Goal: Transaction & Acquisition: Download file/media

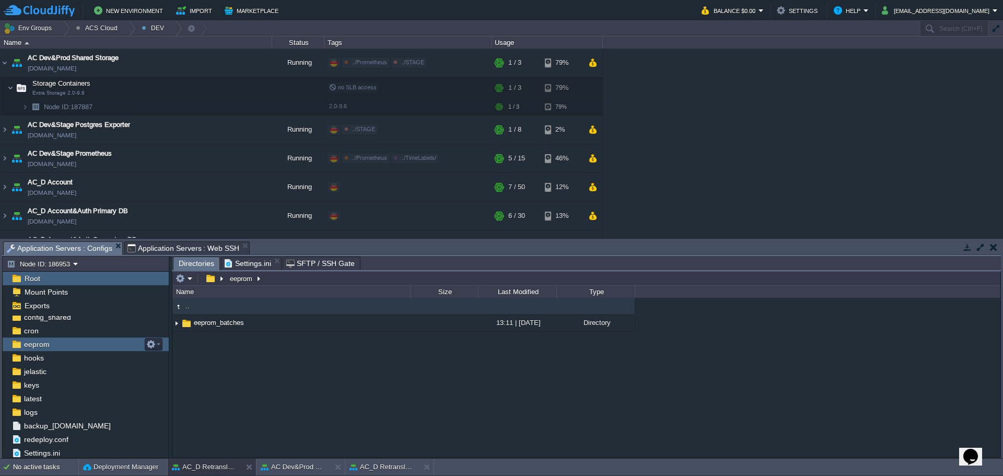
scroll to position [889, 0]
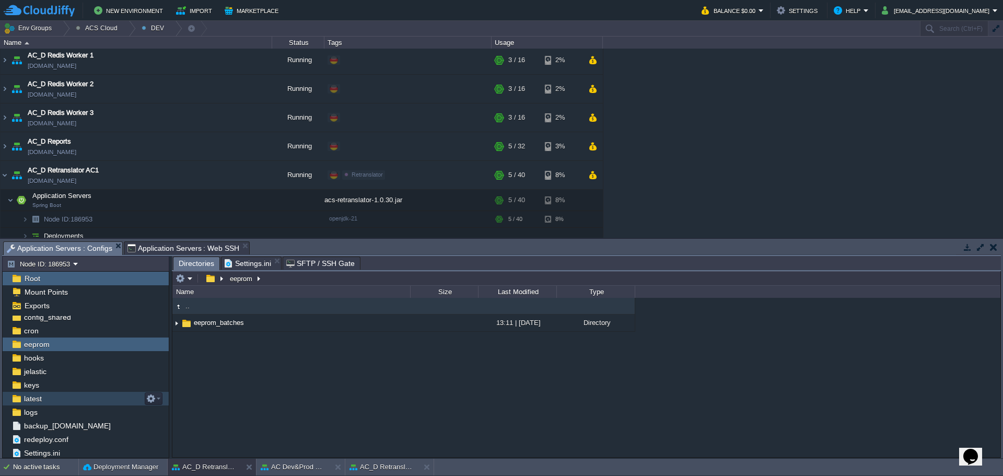
click at [54, 404] on div "latest" at bounding box center [86, 399] width 166 height 14
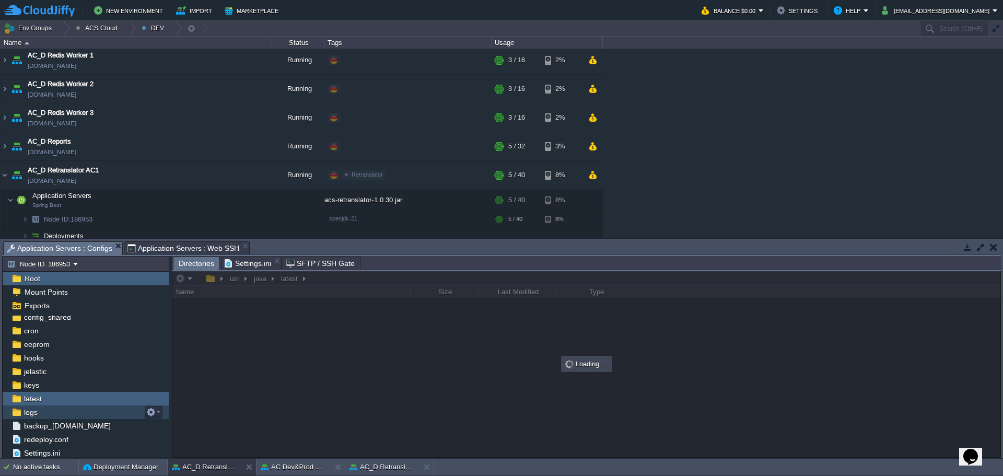
click at [51, 411] on div "logs" at bounding box center [86, 413] width 166 height 14
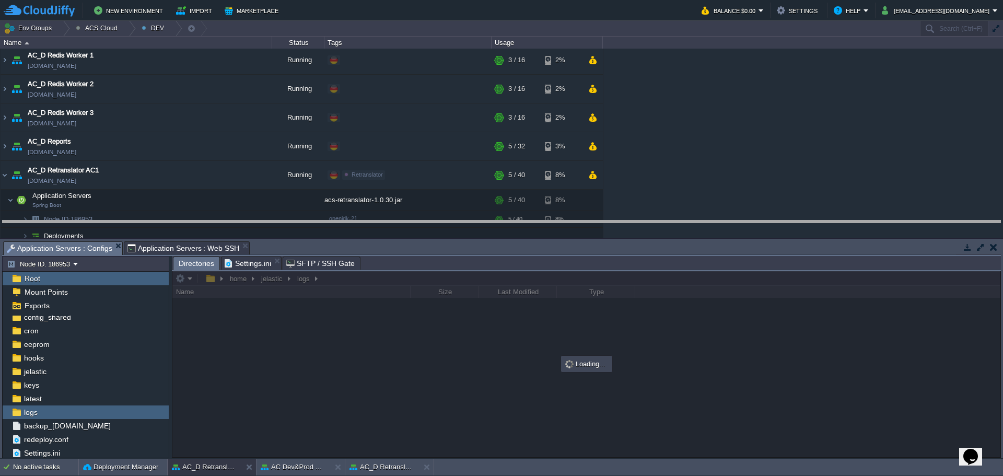
drag, startPoint x: 444, startPoint y: 247, endPoint x: 455, endPoint y: 194, distance: 54.5
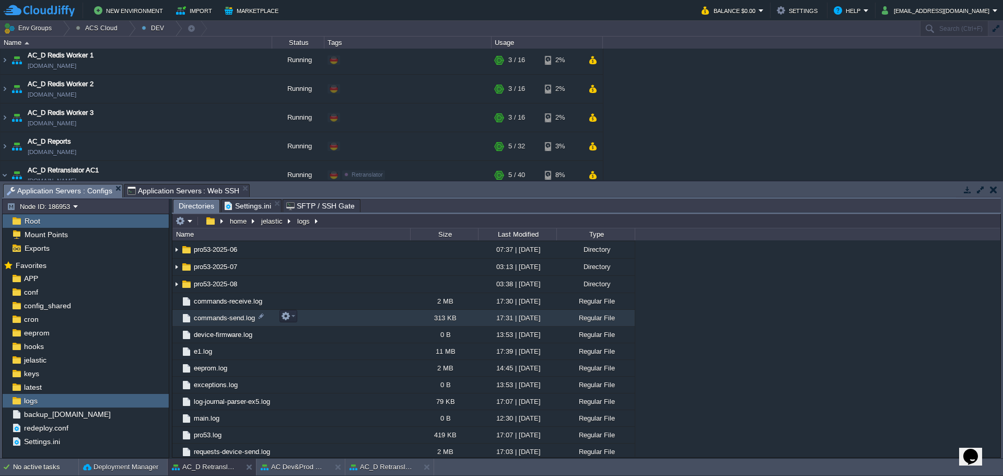
scroll to position [433, 0]
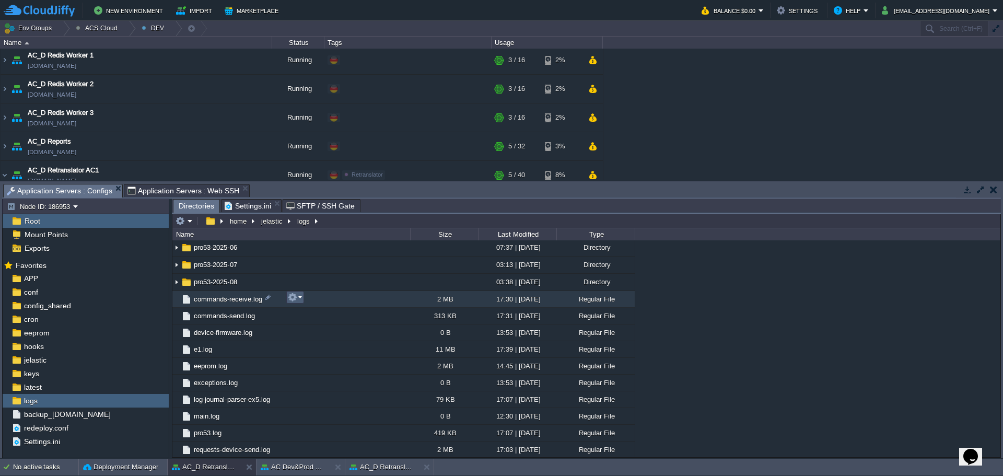
click at [300, 298] on em at bounding box center [295, 297] width 14 height 9
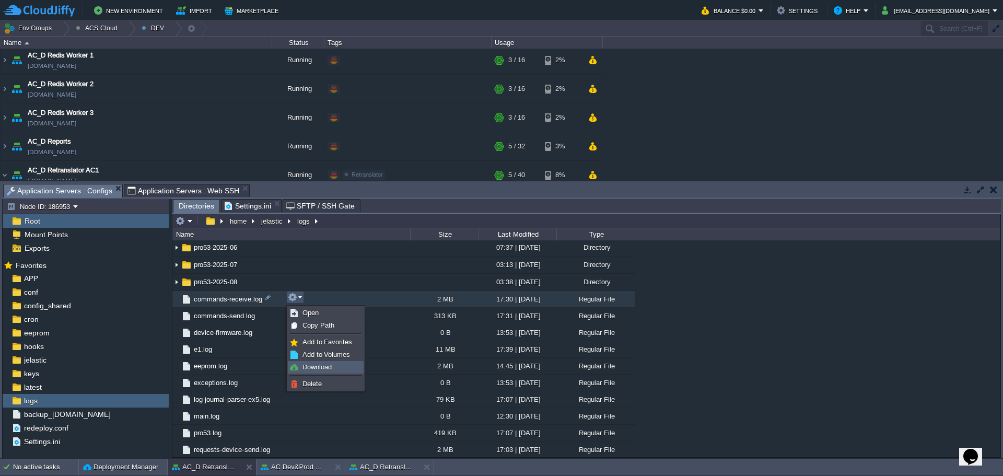
click at [344, 365] on link "Download" at bounding box center [326, 367] width 75 height 11
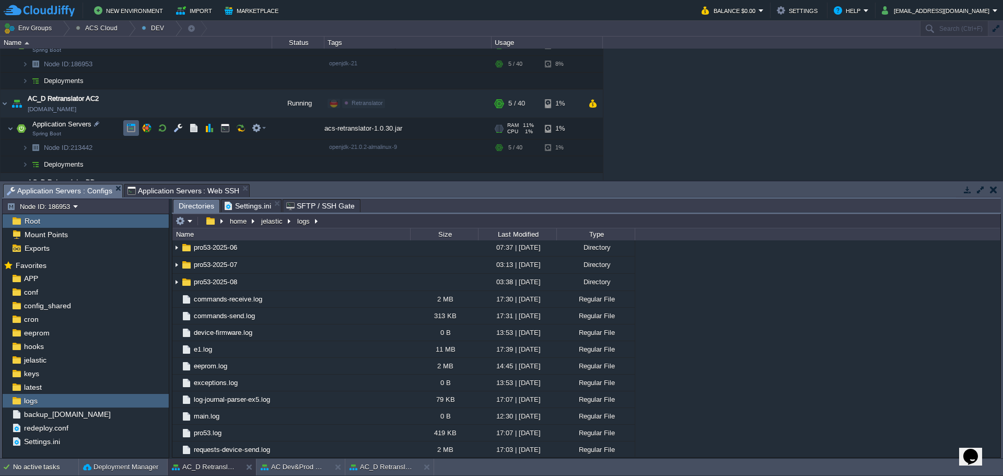
scroll to position [1045, 0]
click at [177, 123] on button "button" at bounding box center [178, 123] width 9 height 9
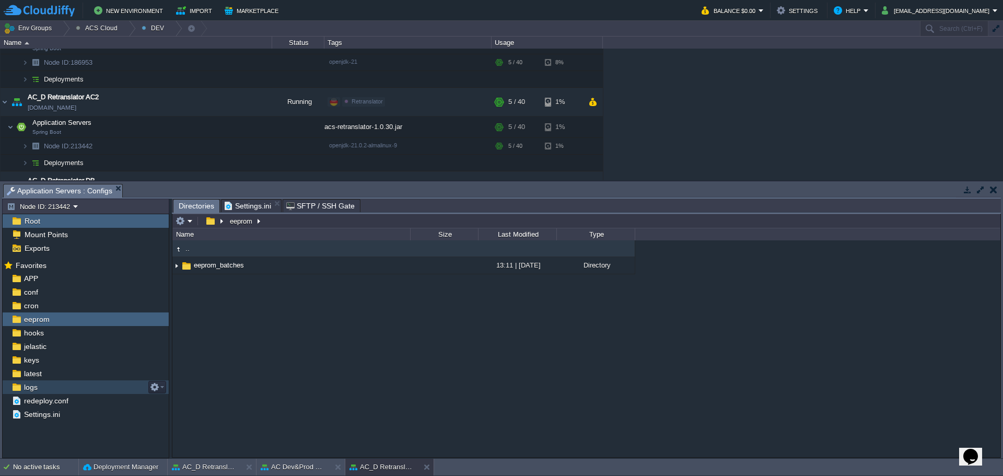
drag, startPoint x: 46, startPoint y: 387, endPoint x: 130, endPoint y: 399, distance: 85.1
click at [46, 386] on div "logs" at bounding box center [86, 387] width 166 height 14
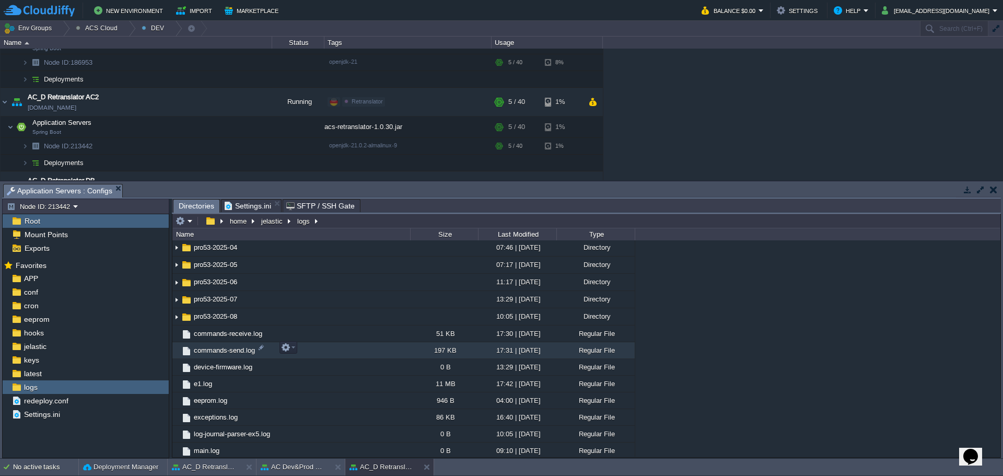
scroll to position [829, 0]
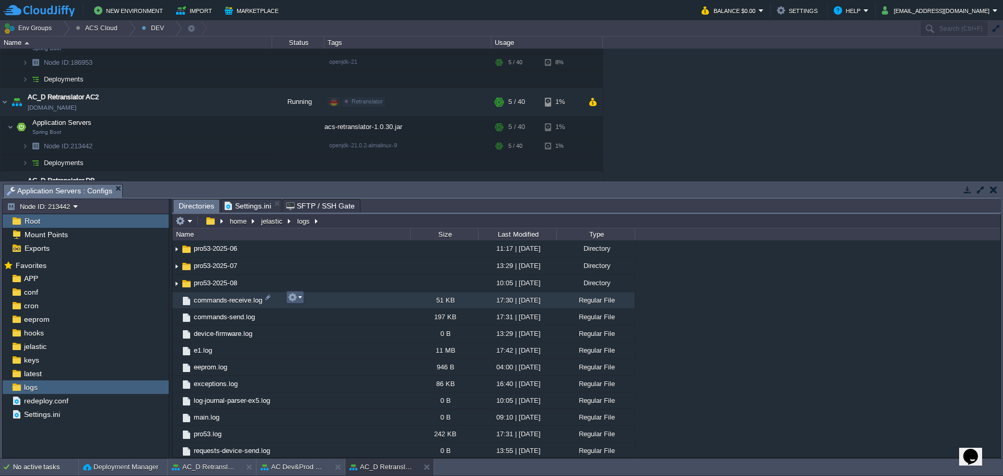
click at [302, 299] on td at bounding box center [295, 297] width 18 height 13
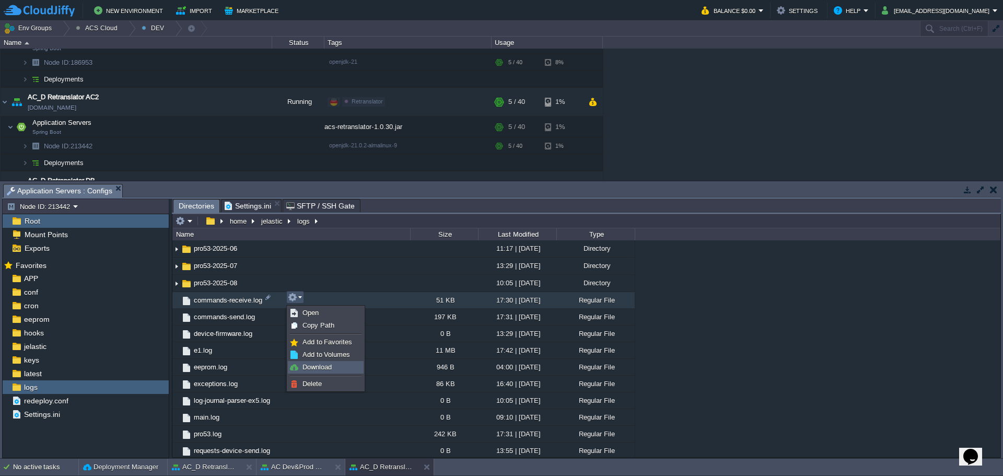
click at [342, 370] on link "Download" at bounding box center [326, 367] width 75 height 11
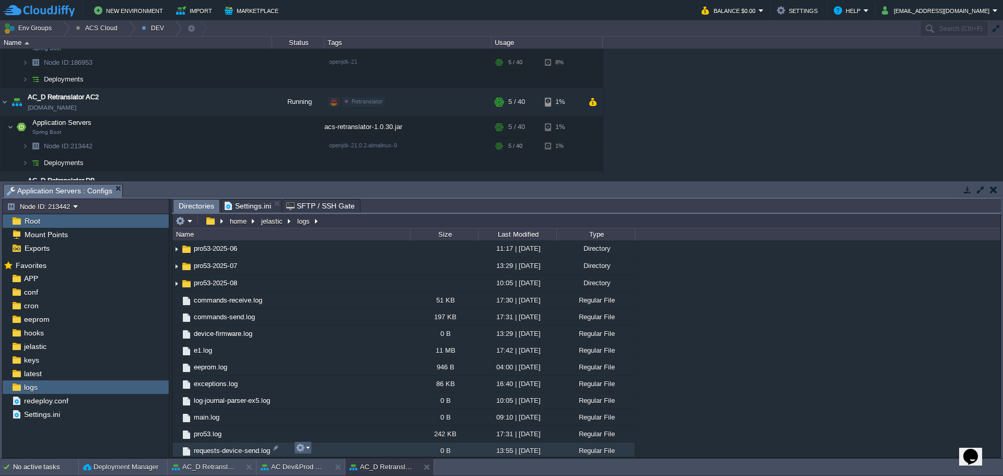
click at [309, 449] on em at bounding box center [303, 447] width 14 height 9
click at [758, 367] on div ".. 2024-10 02:05 | [DATE] Directory 2024-11 08:21 | [DATE] Directory 2024-12 12…" at bounding box center [586, 348] width 828 height 216
click at [193, 221] on td at bounding box center [184, 221] width 20 height 13
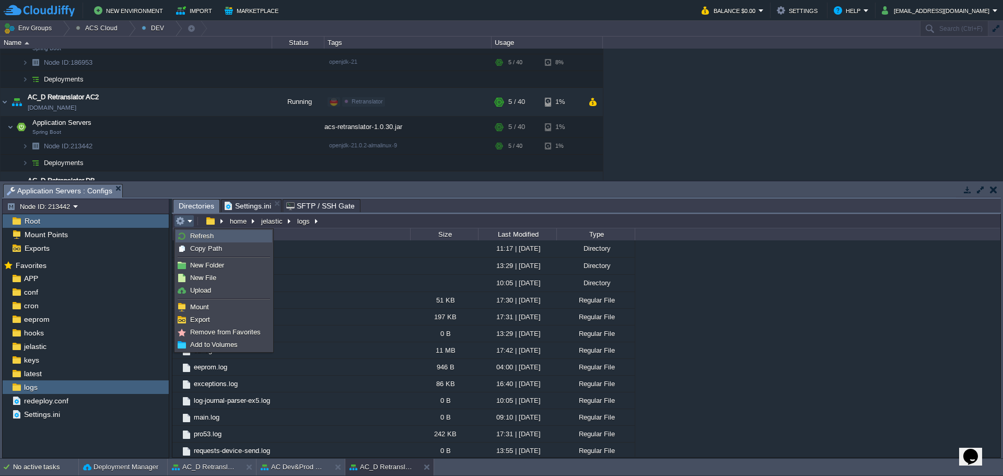
click at [199, 240] on link "Refresh" at bounding box center [224, 235] width 96 height 11
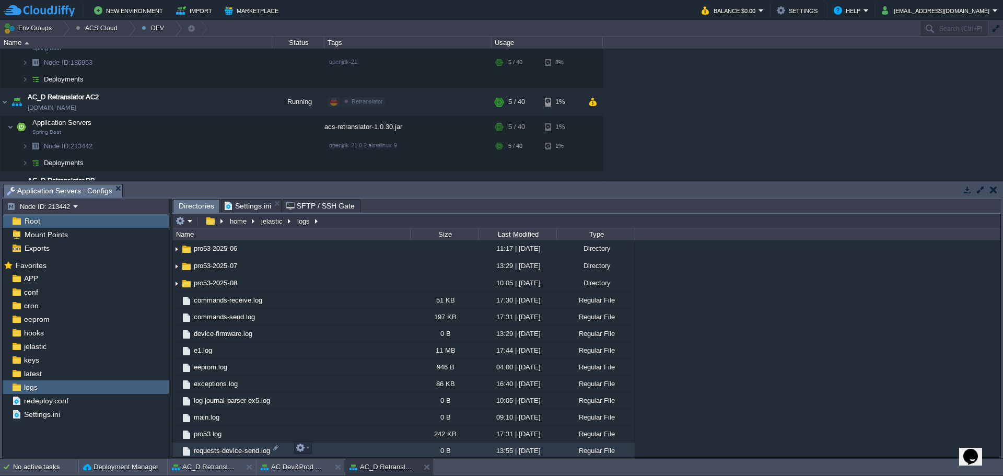
click at [226, 455] on td "requests-device-send.log" at bounding box center [291, 451] width 238 height 17
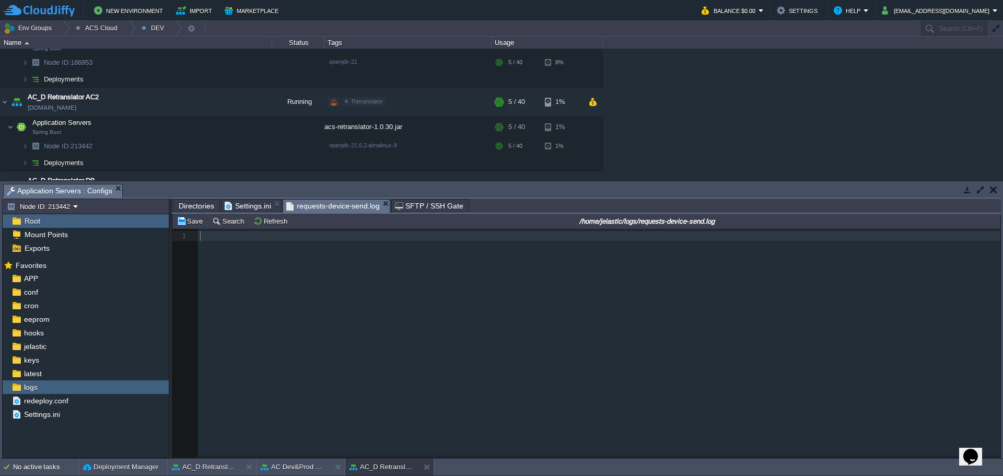
scroll to position [4, 0]
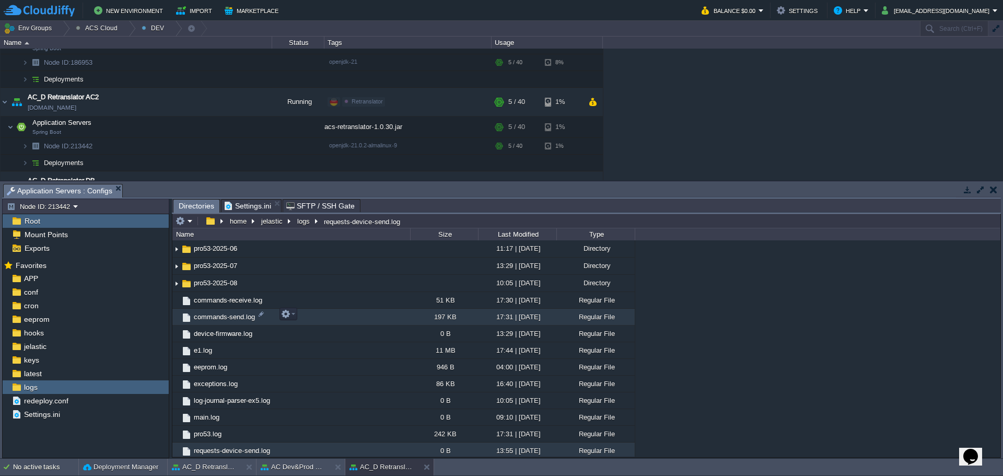
click at [229, 313] on span "commands-send.log" at bounding box center [224, 317] width 64 height 9
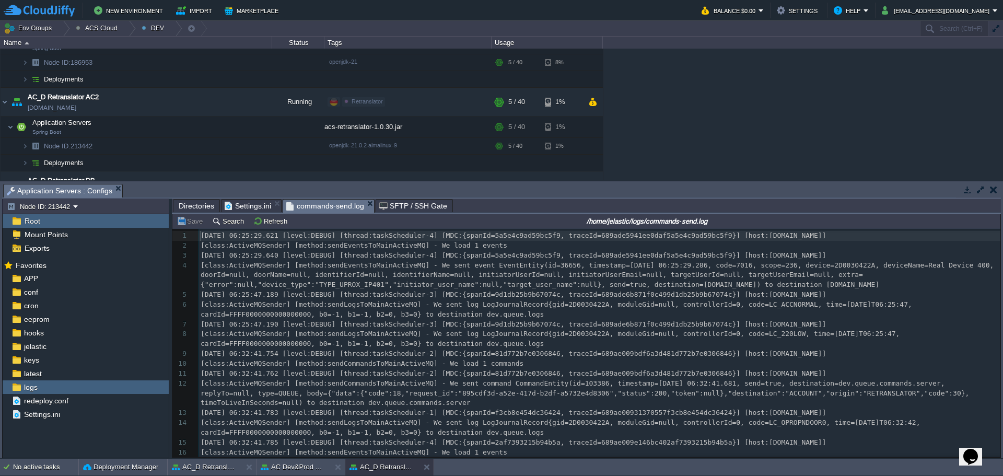
click at [385, 338] on div "635 1 [DATE] 06:25:29.621 [level:DEBUG] [thread:taskScheduler-4] [MDC:{spanId=5…" at bounding box center [600, 408] width 802 height 354
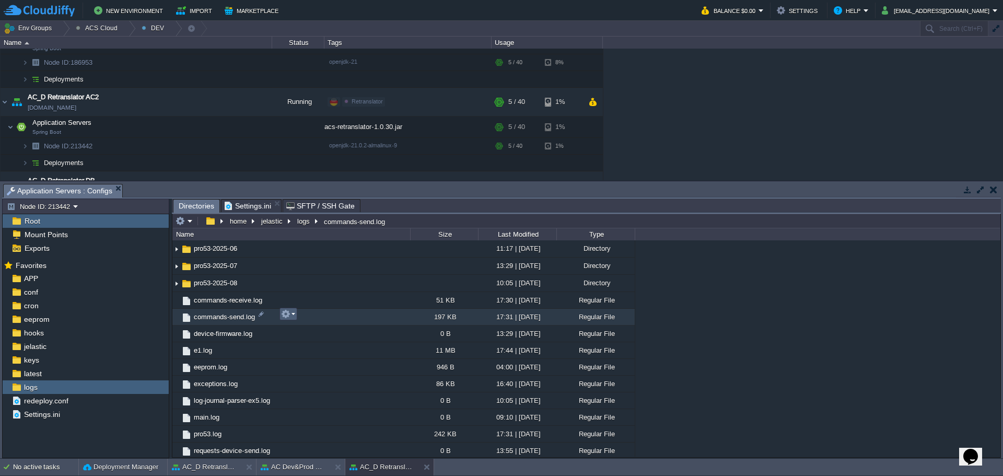
click at [294, 315] on em at bounding box center [288, 313] width 14 height 9
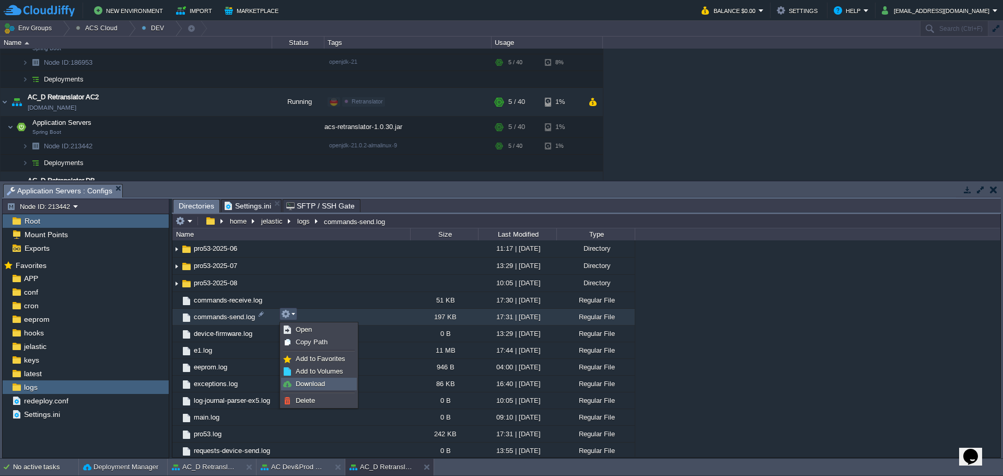
click at [298, 380] on span "Download" at bounding box center [310, 384] width 29 height 8
